Goal: Manage account settings

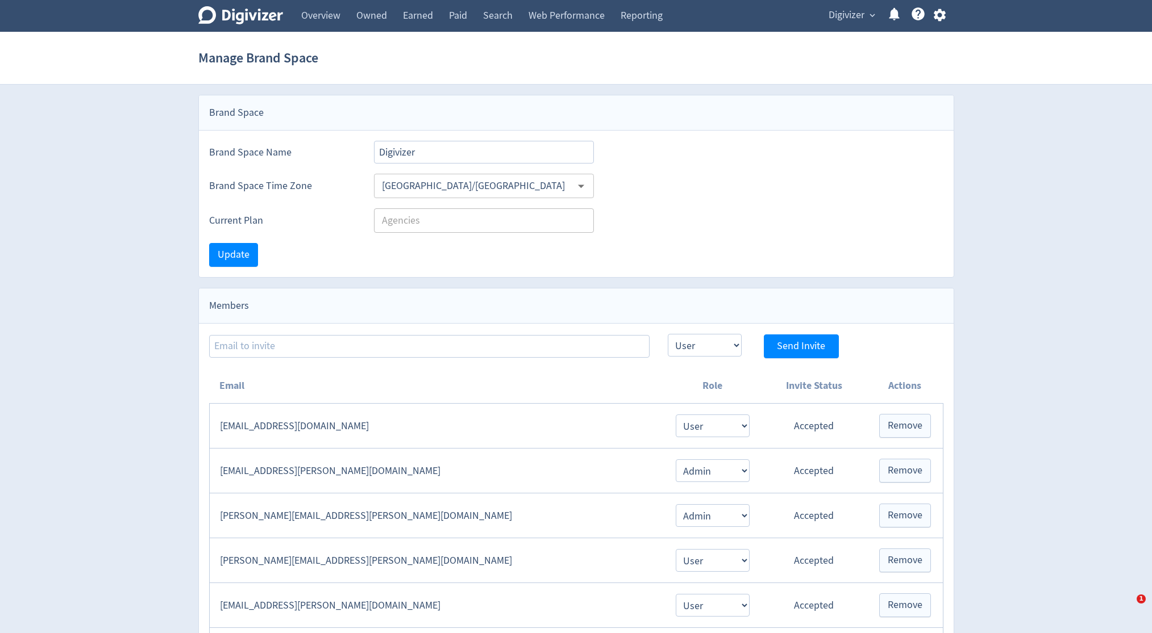
select select "USER"
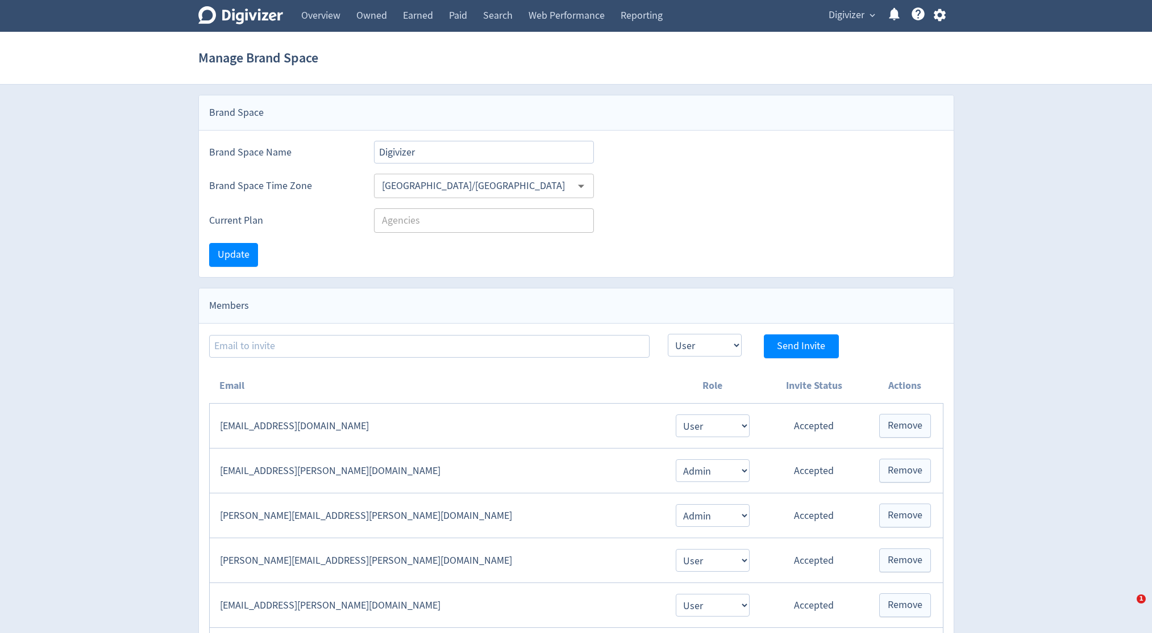
select select "USER"
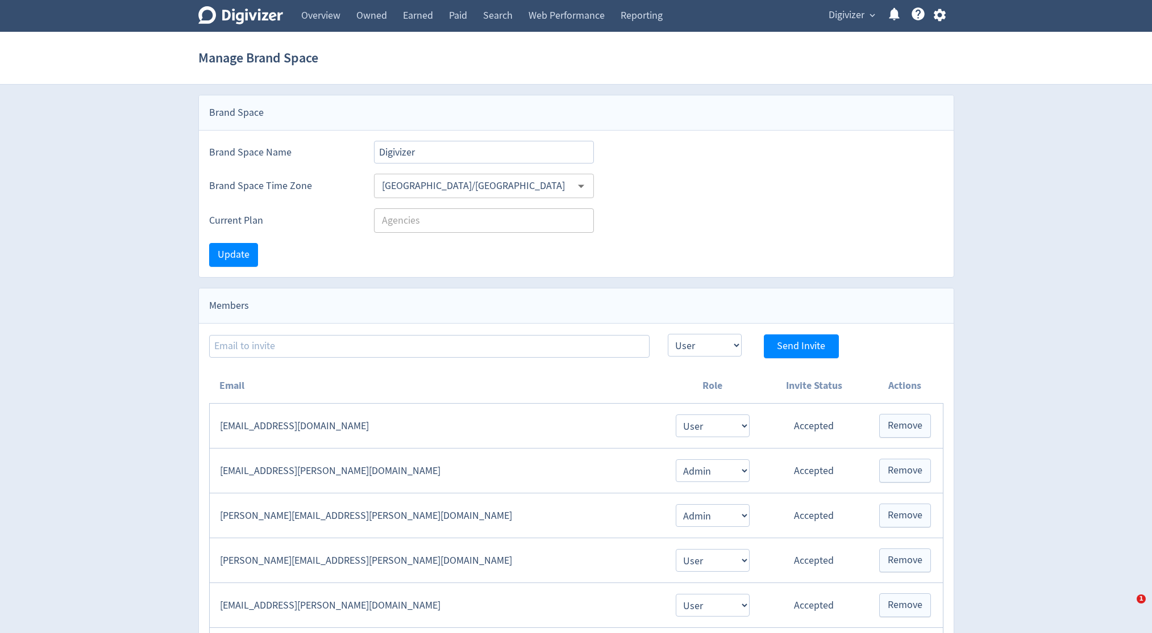
select select "USER"
